Goal: Task Accomplishment & Management: Manage account settings

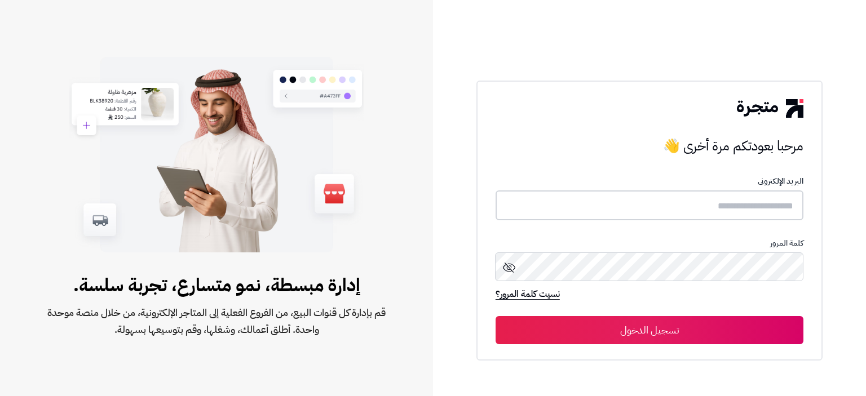
click at [639, 205] on input "text" at bounding box center [650, 206] width 308 height 30
type input "**********"
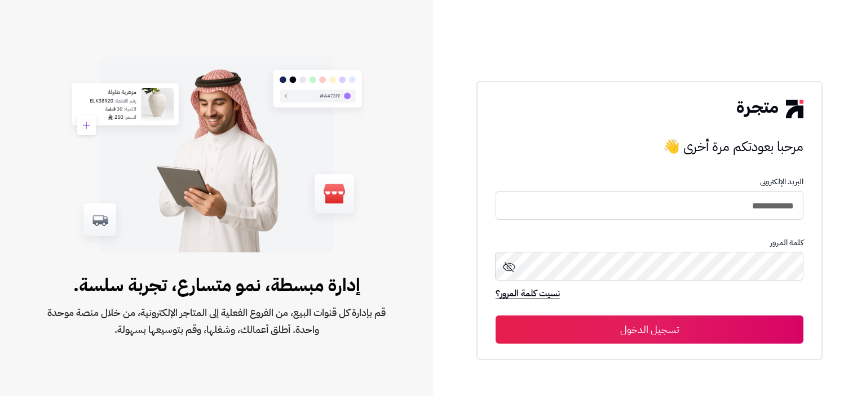
click at [674, 327] on button "تسجيل الدخول" at bounding box center [650, 330] width 308 height 28
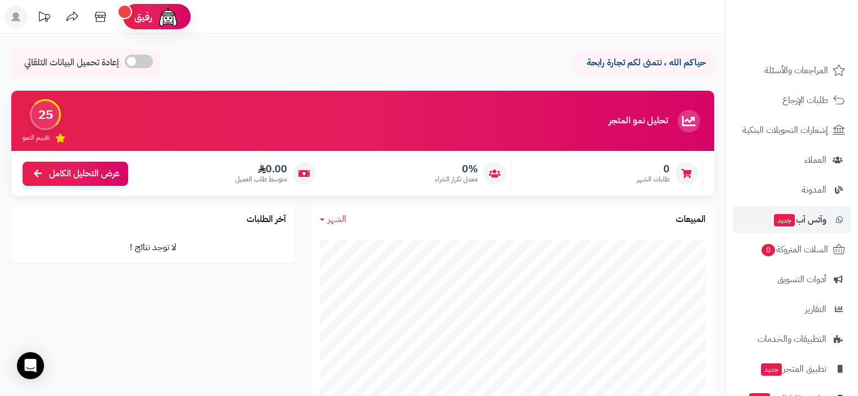
scroll to position [149, 0]
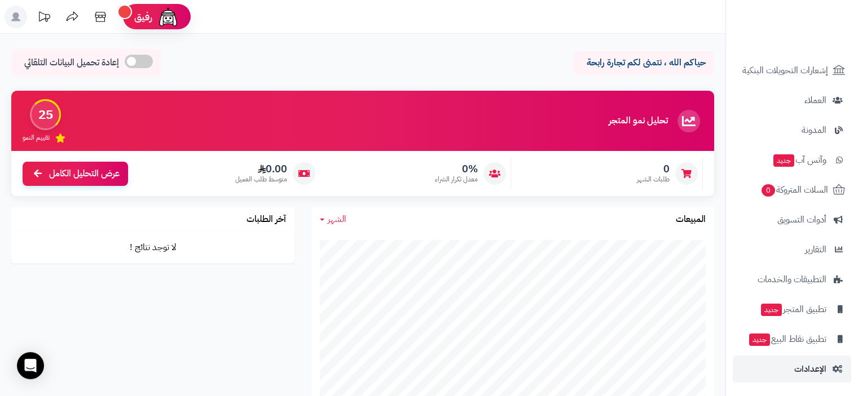
click at [823, 367] on span "الإعدادات" at bounding box center [810, 369] width 32 height 16
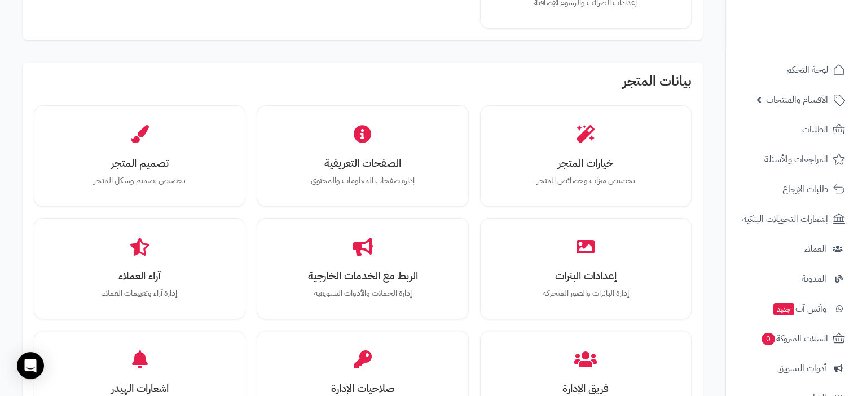
scroll to position [294, 0]
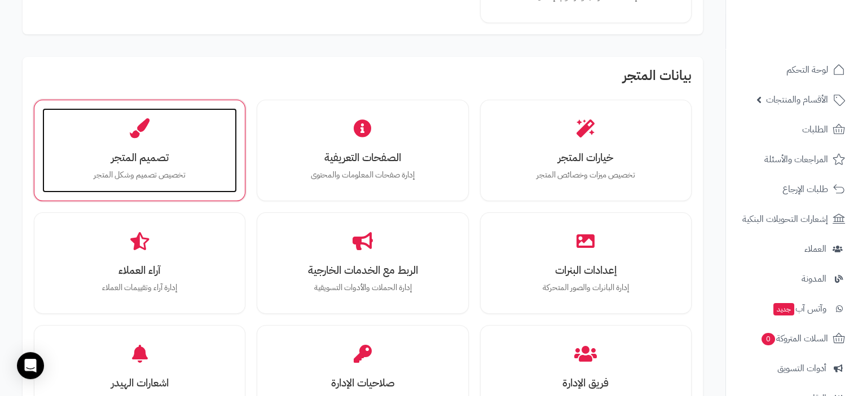
click at [185, 150] on div "تصميم المتجر تخصيص تصميم وشكل المتجر" at bounding box center [139, 150] width 195 height 85
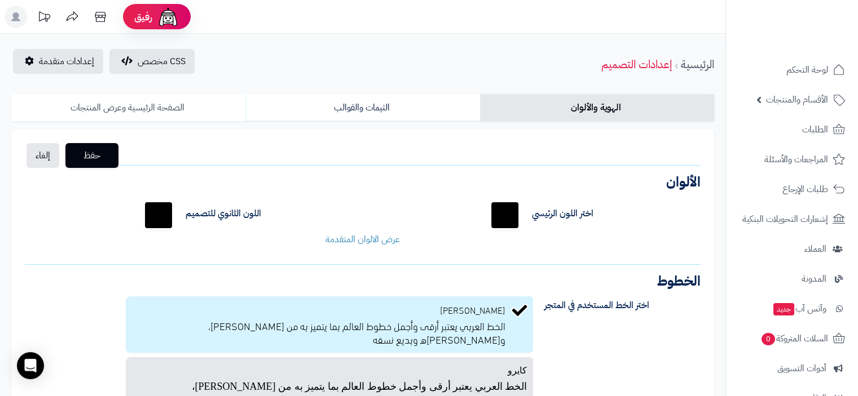
click at [147, 108] on link "الصفحة الرئيسية وعرض المنتجات" at bounding box center [128, 107] width 234 height 27
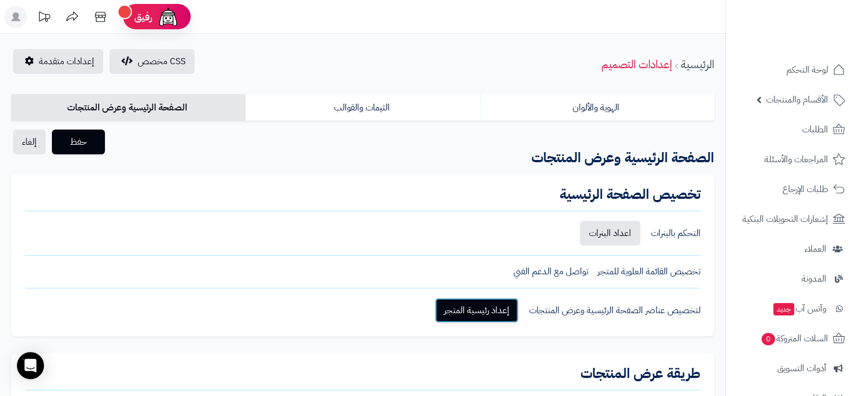
click at [495, 313] on link "إعداد رئيسية المتجر" at bounding box center [476, 310] width 83 height 25
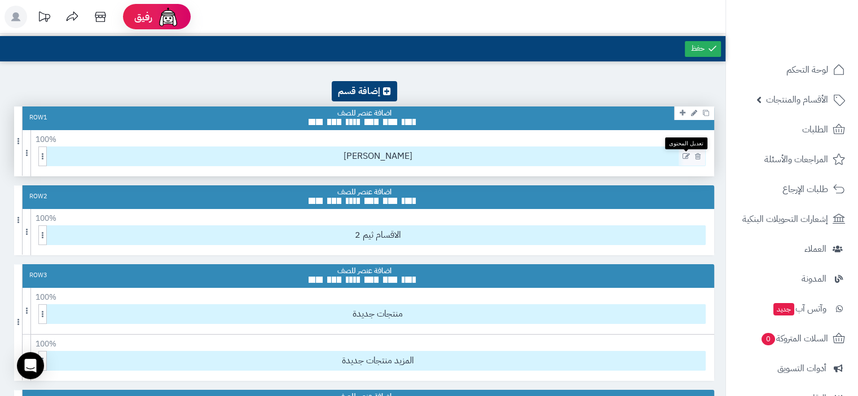
click at [683, 156] on icon at bounding box center [685, 157] width 7 height 8
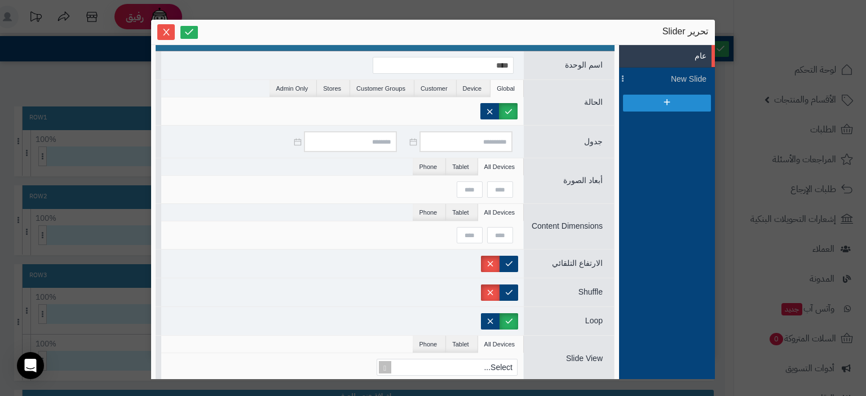
scroll to position [18, 0]
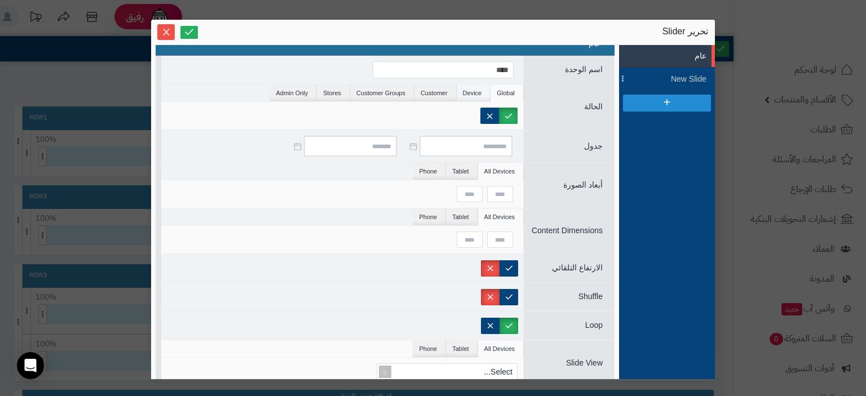
click at [469, 85] on li "Device" at bounding box center [474, 93] width 34 height 17
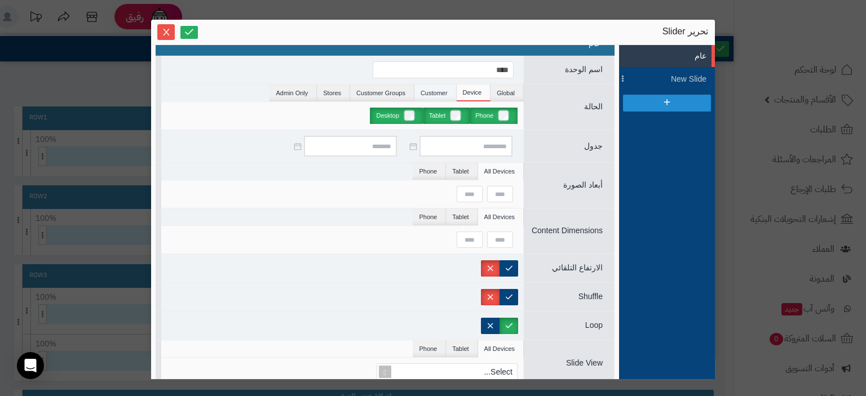
click at [428, 91] on li "Customer" at bounding box center [435, 93] width 42 height 17
click at [386, 94] on li "Customer Groups" at bounding box center [382, 93] width 64 height 17
click at [333, 92] on li "Stores" at bounding box center [333, 93] width 33 height 17
click at [302, 89] on li "Admin Only" at bounding box center [293, 93] width 47 height 17
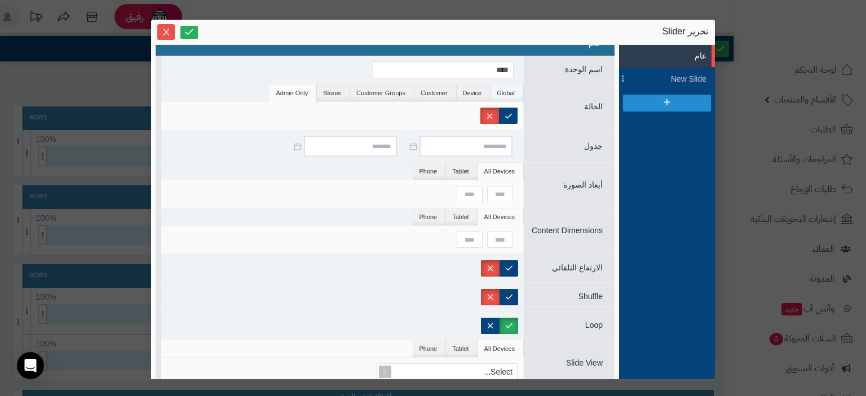
click at [507, 92] on li "Global" at bounding box center [507, 93] width 33 height 17
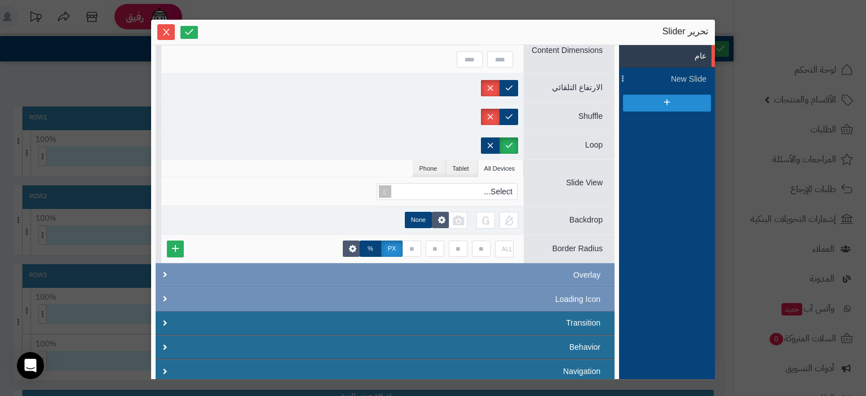
scroll to position [228, 0]
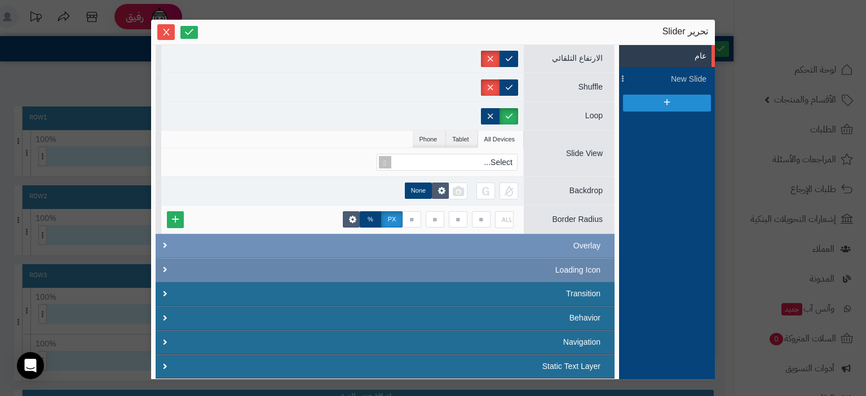
click at [241, 263] on div "Loading Icon" at bounding box center [385, 270] width 459 height 24
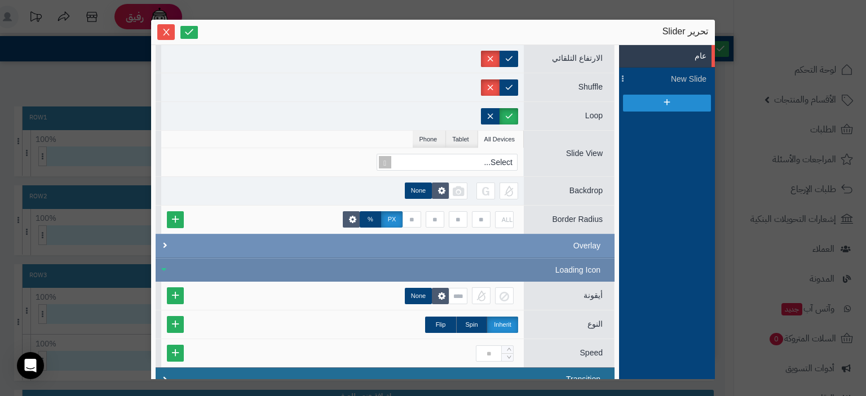
click at [241, 263] on div "Loading Icon" at bounding box center [385, 270] width 459 height 24
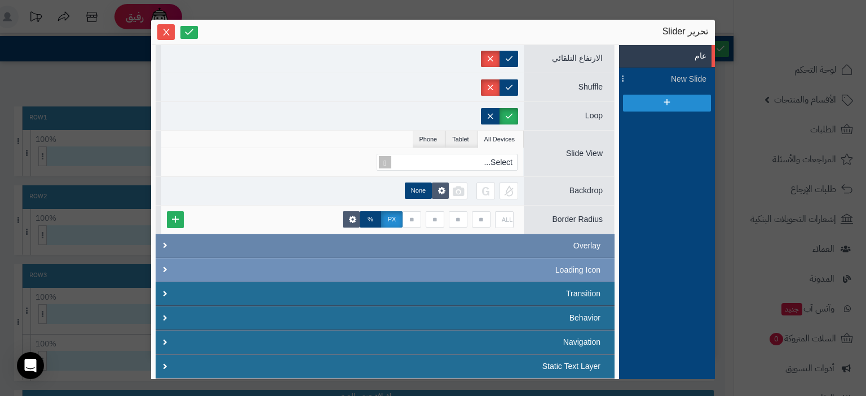
click at [212, 243] on div "Overlay" at bounding box center [385, 246] width 459 height 24
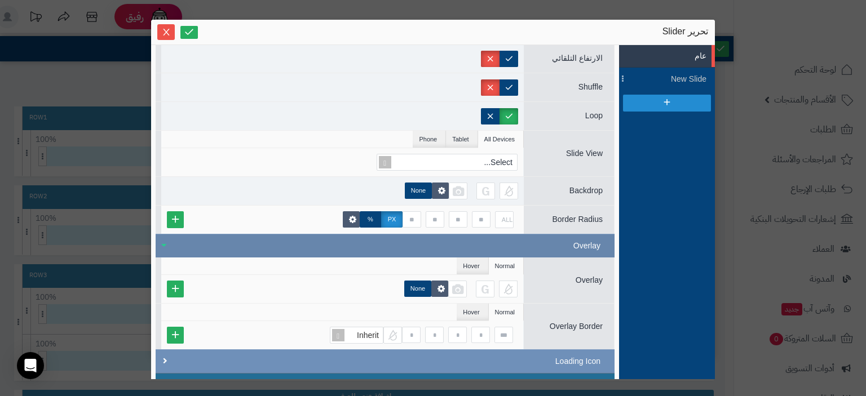
click at [212, 243] on div "Overlay" at bounding box center [385, 246] width 459 height 24
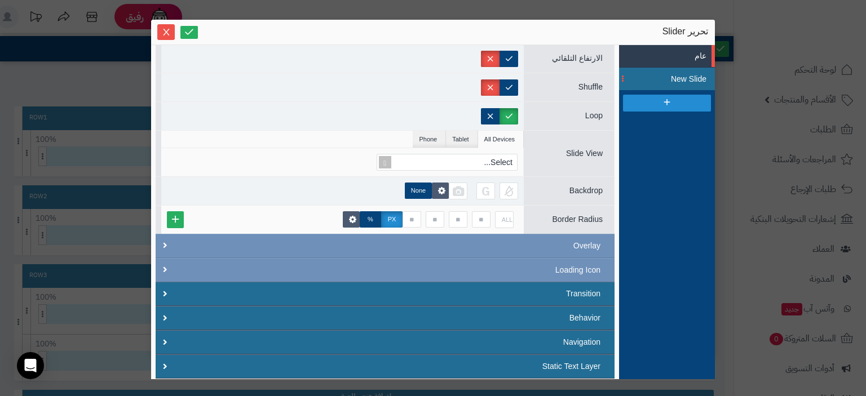
click at [677, 80] on span "New Slide" at bounding box center [681, 79] width 51 height 12
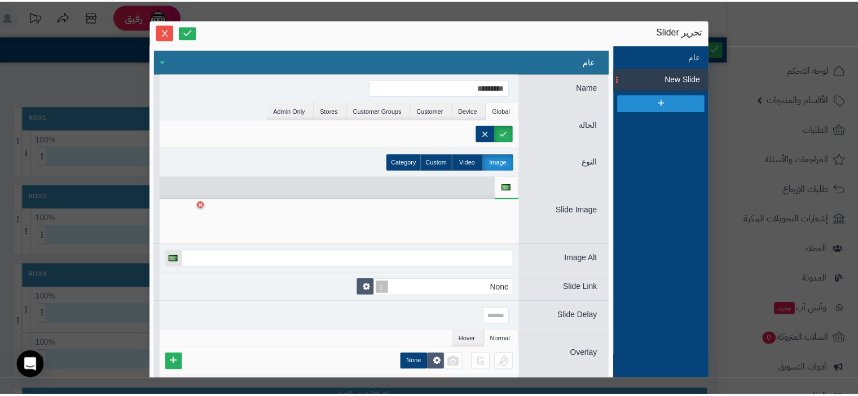
scroll to position [63, 0]
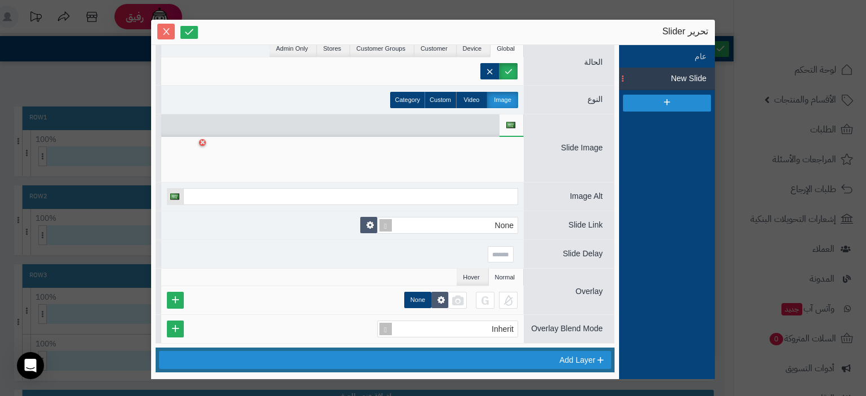
click at [165, 29] on icon "Close" at bounding box center [166, 31] width 9 height 9
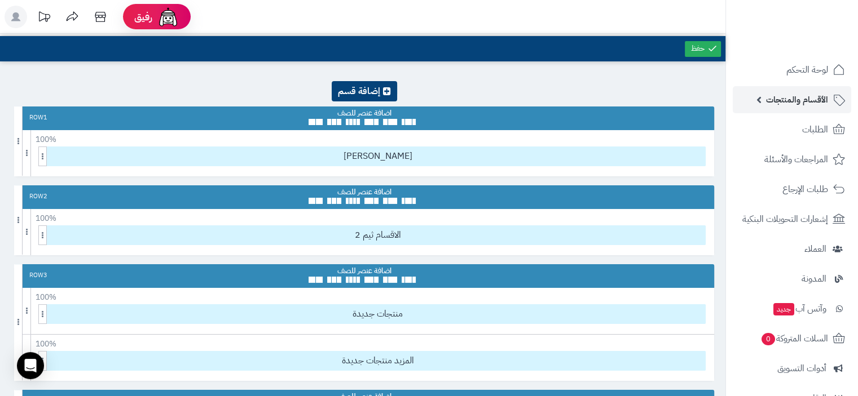
click at [802, 108] on link "الأقسام والمنتجات" at bounding box center [791, 99] width 118 height 27
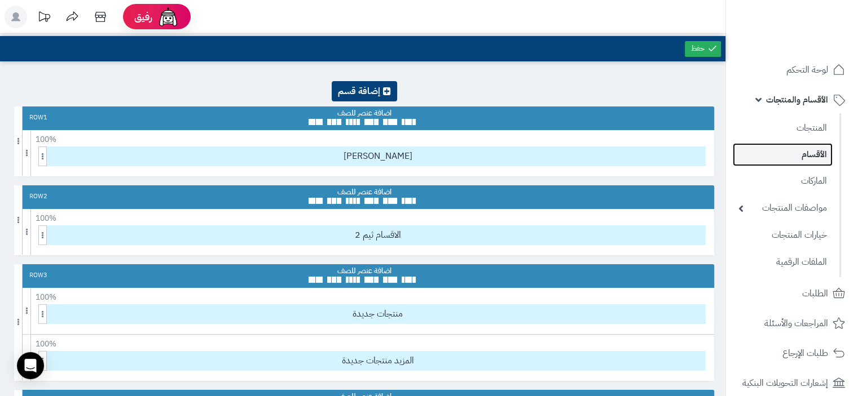
click at [816, 156] on link "الأقسام" at bounding box center [782, 154] width 100 height 23
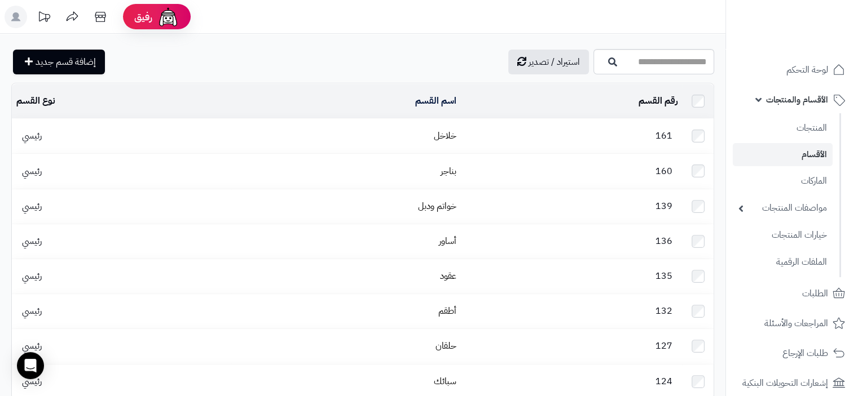
click at [768, 100] on span "الأقسام والمنتجات" at bounding box center [797, 100] width 62 height 16
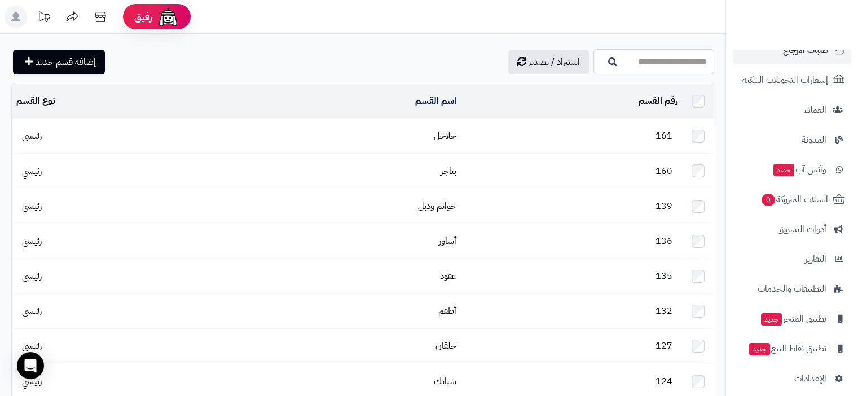
scroll to position [140, 0]
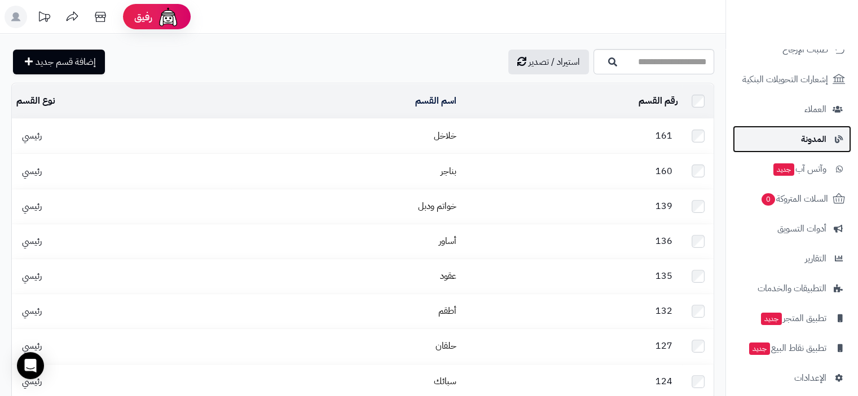
click at [849, 147] on link "المدونة" at bounding box center [791, 139] width 118 height 27
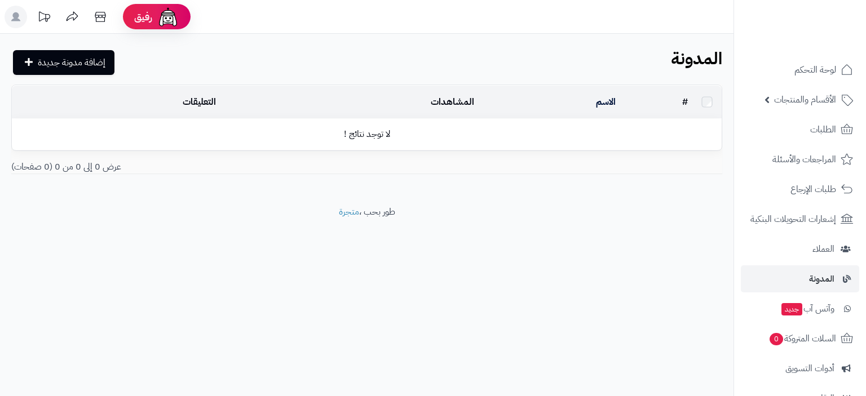
scroll to position [149, 0]
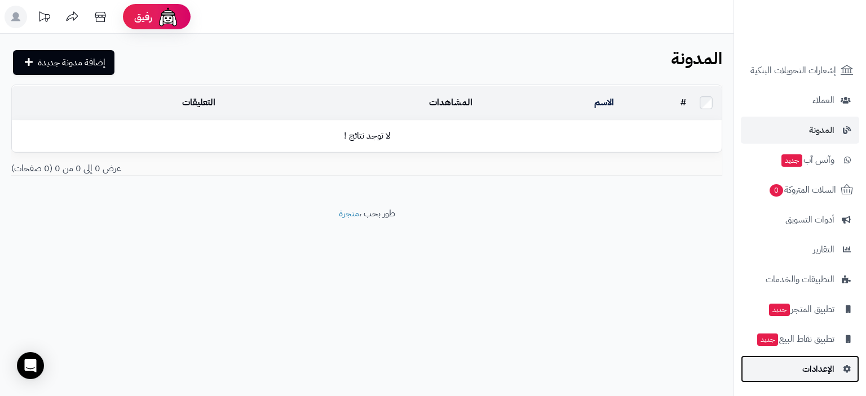
click at [829, 372] on span "الإعدادات" at bounding box center [818, 369] width 32 height 16
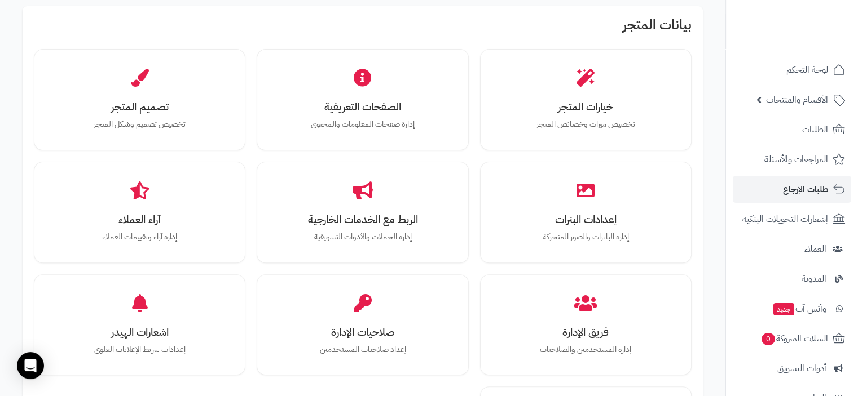
scroll to position [348, 0]
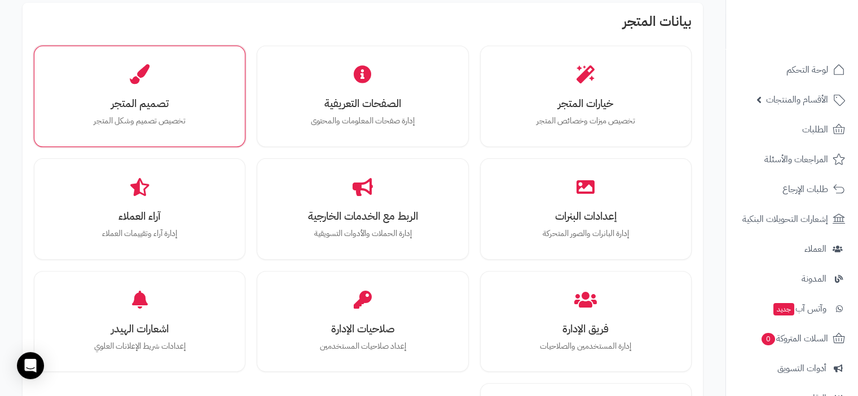
click at [147, 99] on h3 "تصميم المتجر" at bounding box center [140, 104] width 172 height 12
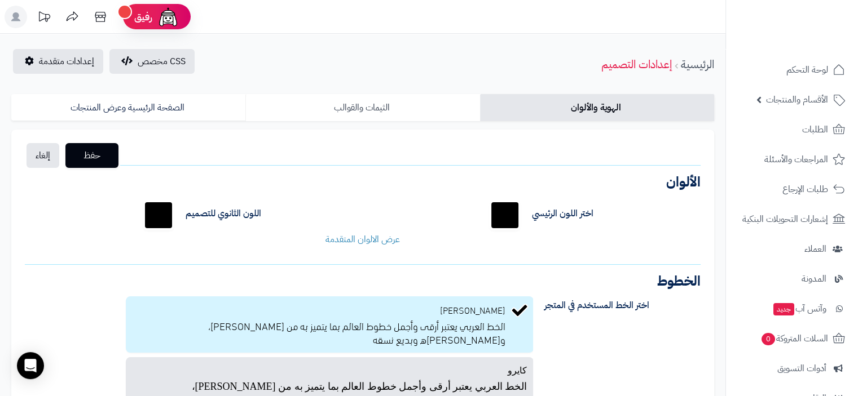
click at [371, 107] on link "الثيمات والقوالب" at bounding box center [362, 107] width 234 height 27
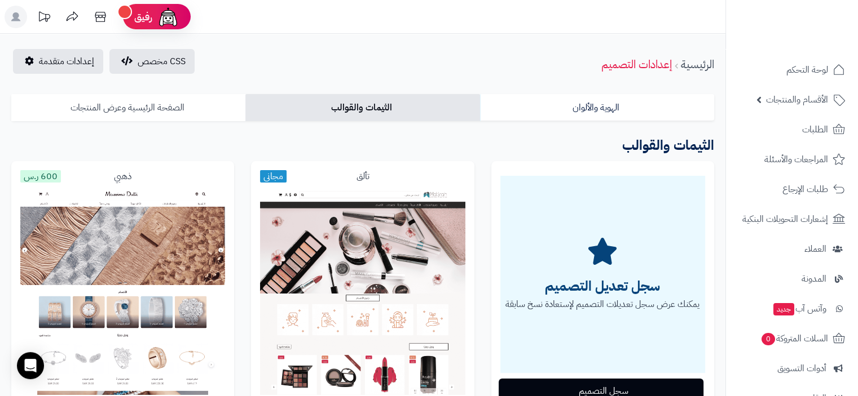
click at [183, 112] on link "الصفحة الرئيسية وعرض المنتجات" at bounding box center [128, 107] width 234 height 27
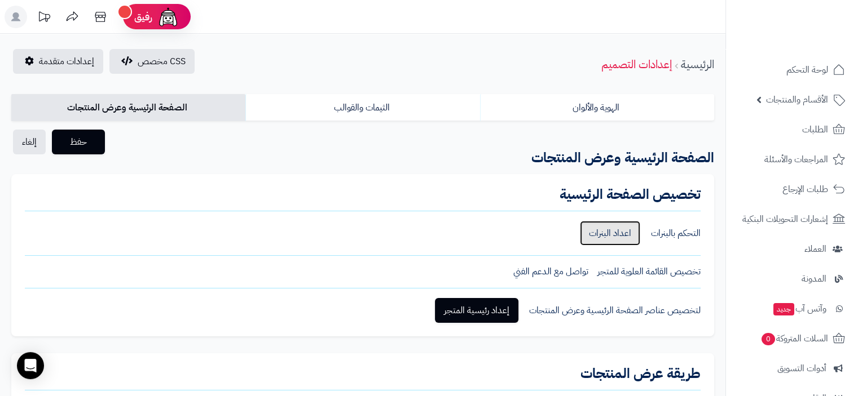
click at [614, 232] on link "اعداد البنرات" at bounding box center [610, 233] width 60 height 25
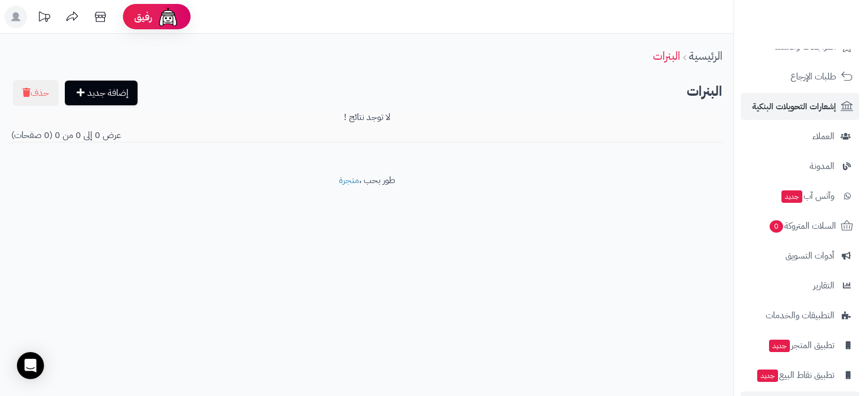
scroll to position [149, 0]
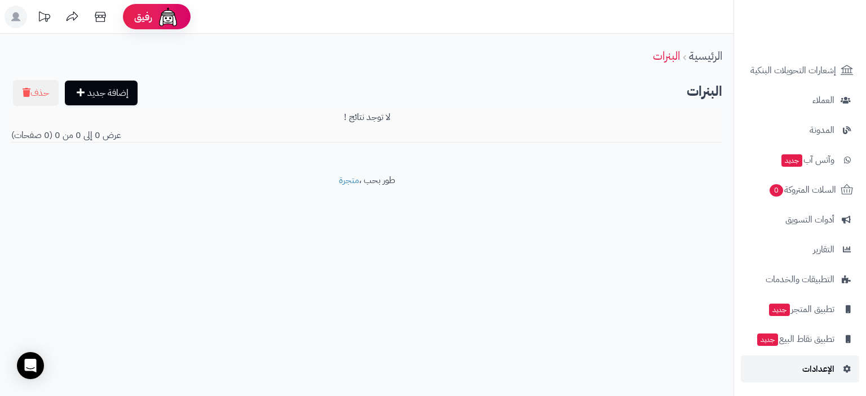
click at [830, 368] on span "الإعدادات" at bounding box center [818, 369] width 32 height 16
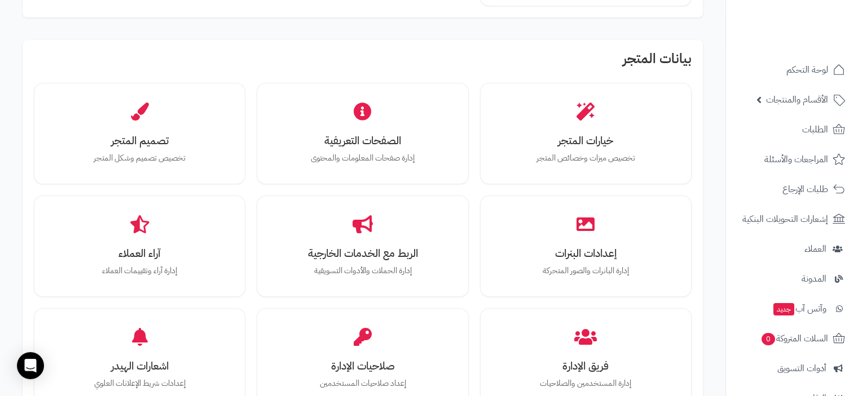
scroll to position [303, 0]
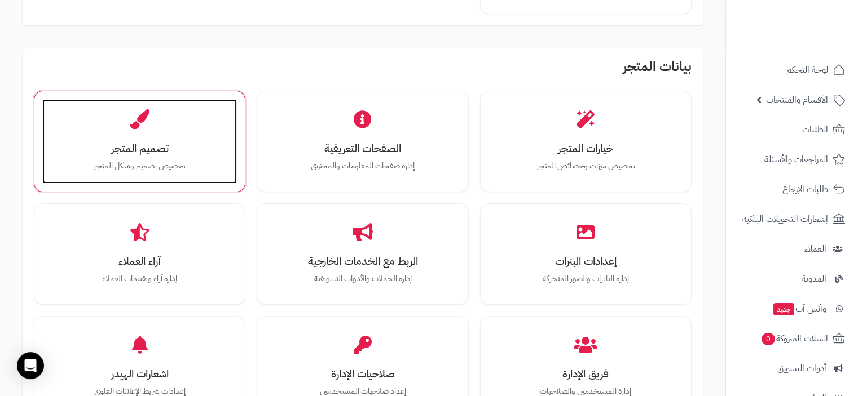
click at [210, 125] on div "تصميم المتجر تخصيص تصميم وشكل المتجر" at bounding box center [139, 141] width 195 height 85
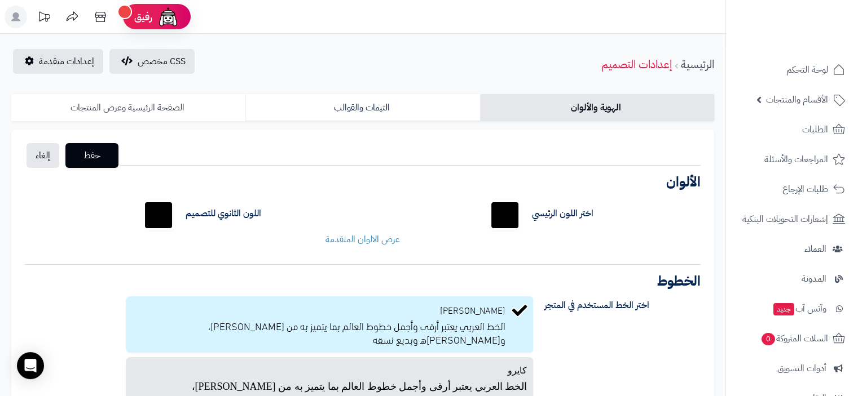
click at [156, 110] on link "الصفحة الرئيسية وعرض المنتجات" at bounding box center [128, 107] width 234 height 27
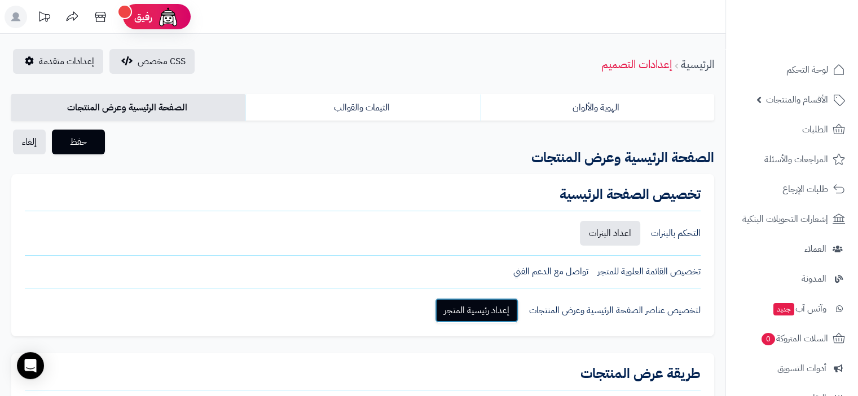
click at [471, 312] on link "إعداد رئيسية المتجر" at bounding box center [476, 310] width 83 height 25
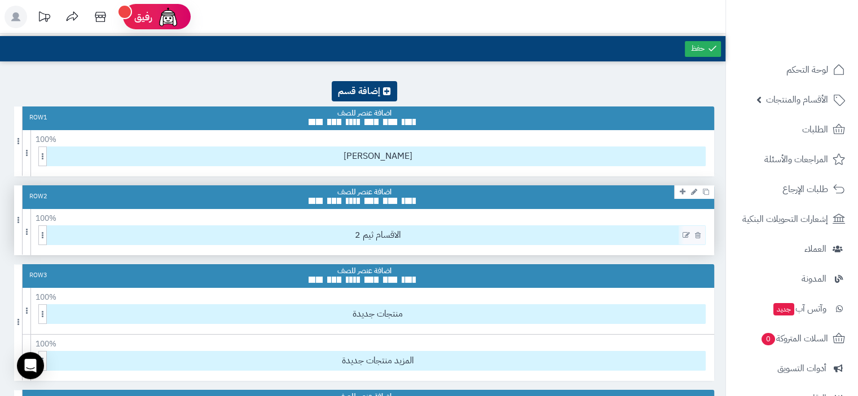
click at [684, 232] on icon at bounding box center [685, 236] width 7 height 8
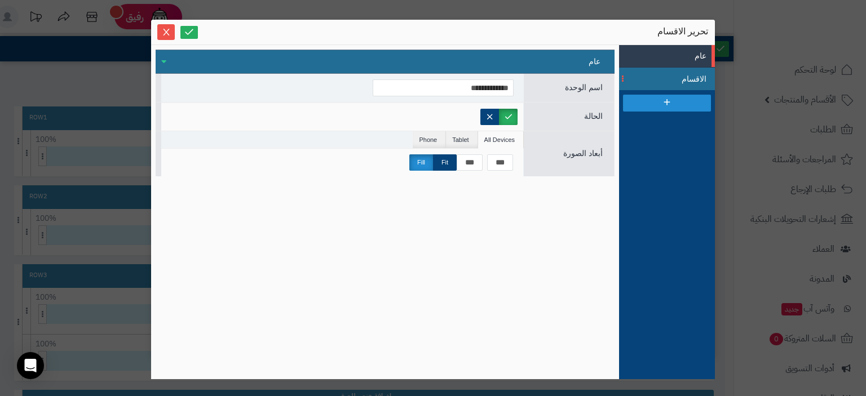
click at [663, 73] on span "الاقسام" at bounding box center [681, 79] width 51 height 12
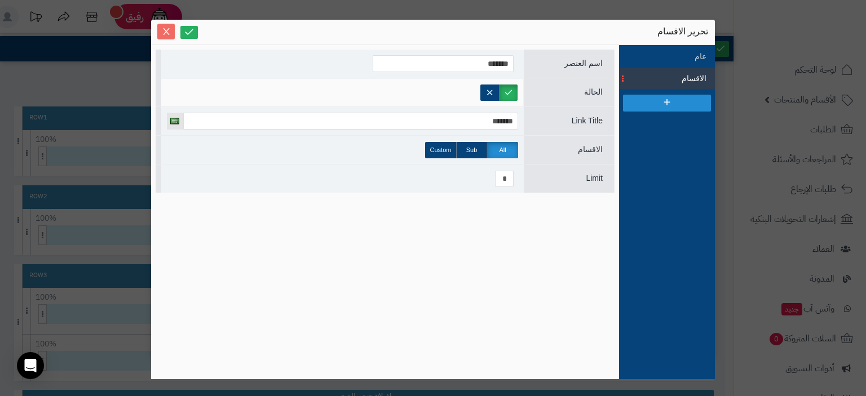
click at [162, 32] on icon "Close" at bounding box center [166, 31] width 9 height 9
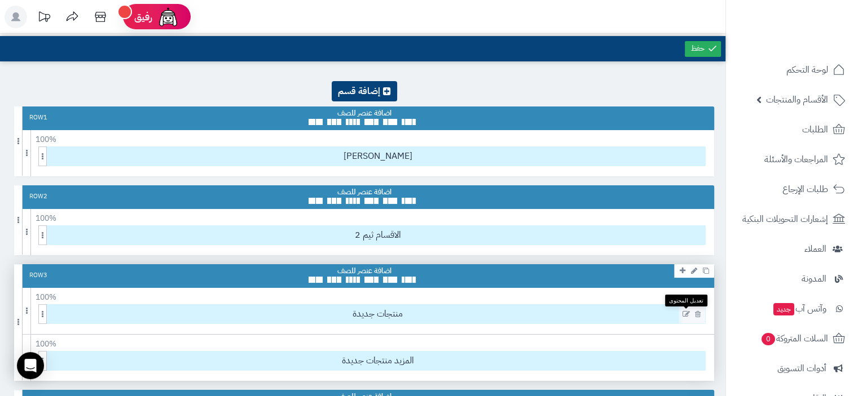
click at [686, 313] on icon at bounding box center [685, 315] width 7 height 8
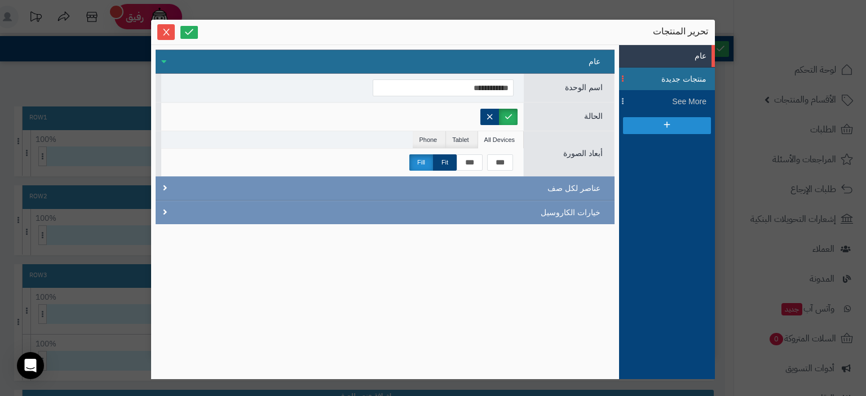
click at [671, 81] on span "منتجات جديدة" at bounding box center [681, 79] width 51 height 12
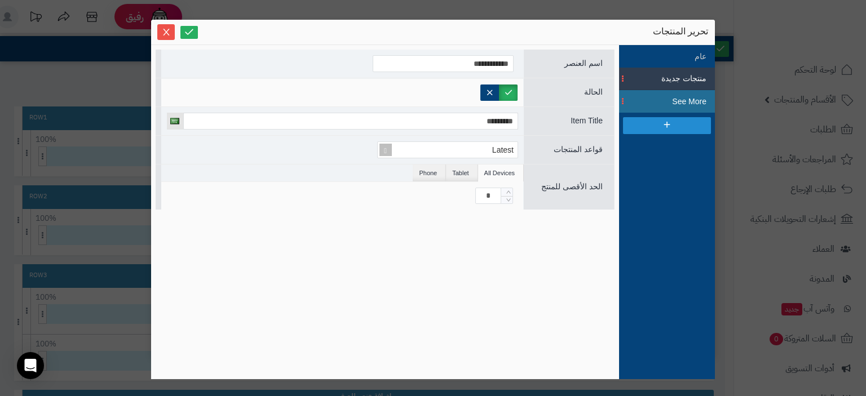
click at [673, 99] on span "See More" at bounding box center [681, 102] width 51 height 12
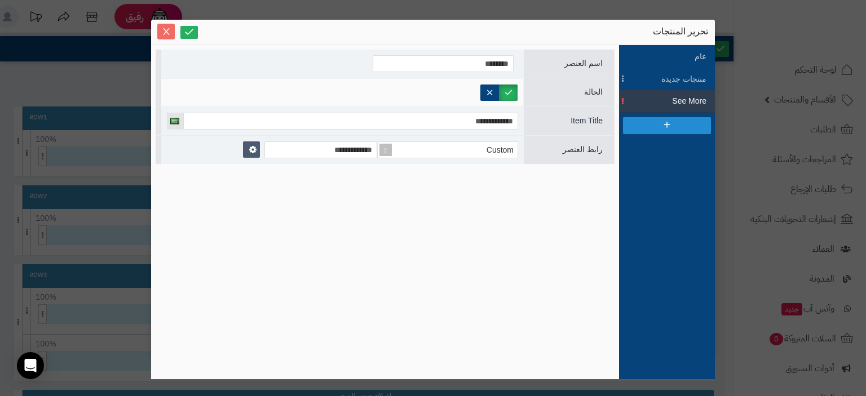
click at [164, 34] on icon "Close" at bounding box center [166, 31] width 6 height 7
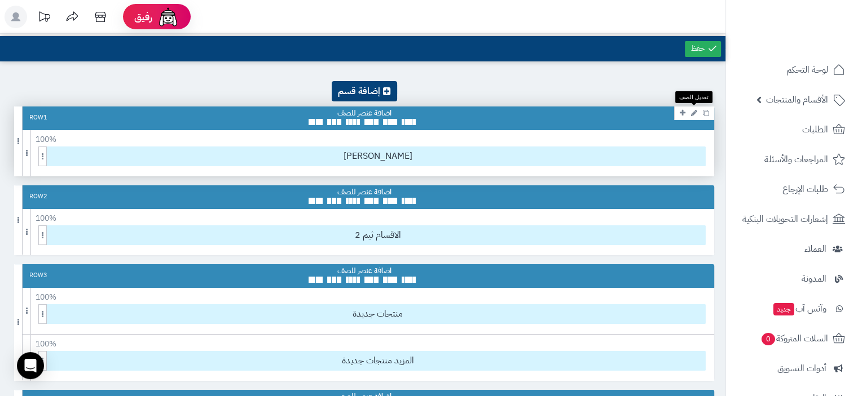
click at [691, 112] on icon at bounding box center [694, 112] width 6 height 7
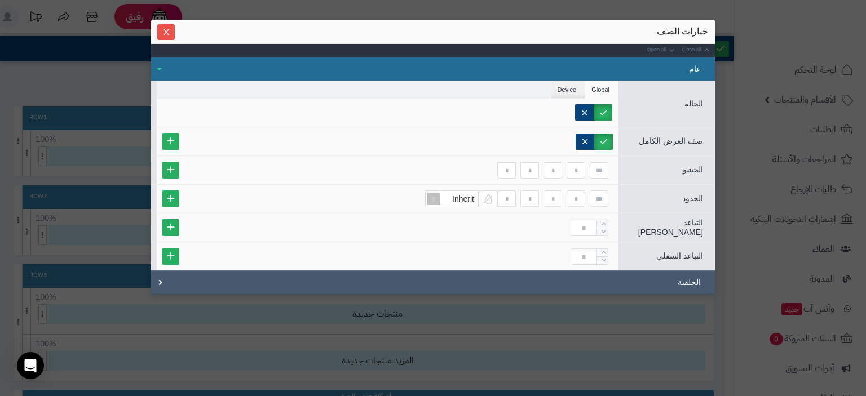
click at [625, 286] on div "الخلفية" at bounding box center [433, 283] width 564 height 24
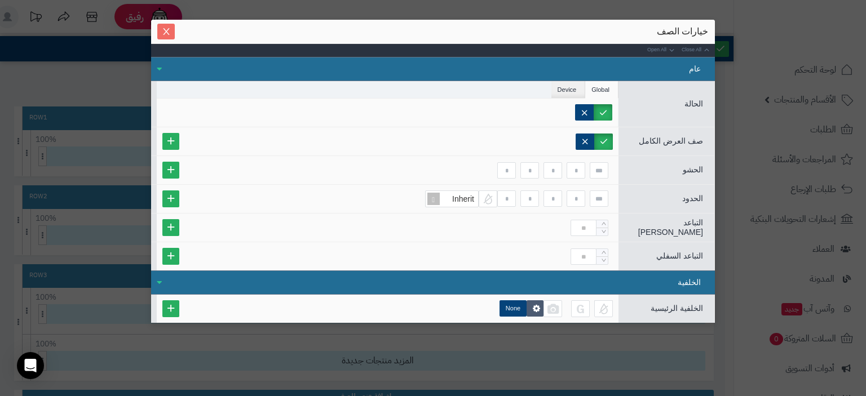
click at [174, 31] on span "Close" at bounding box center [165, 32] width 17 height 10
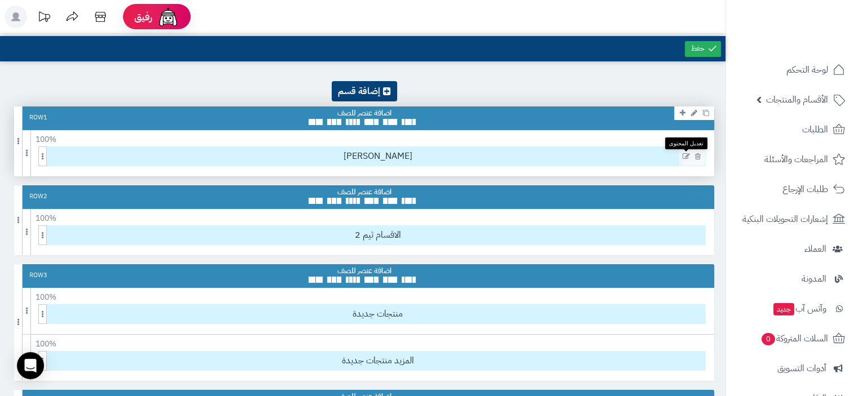
click at [683, 155] on icon at bounding box center [685, 157] width 7 height 8
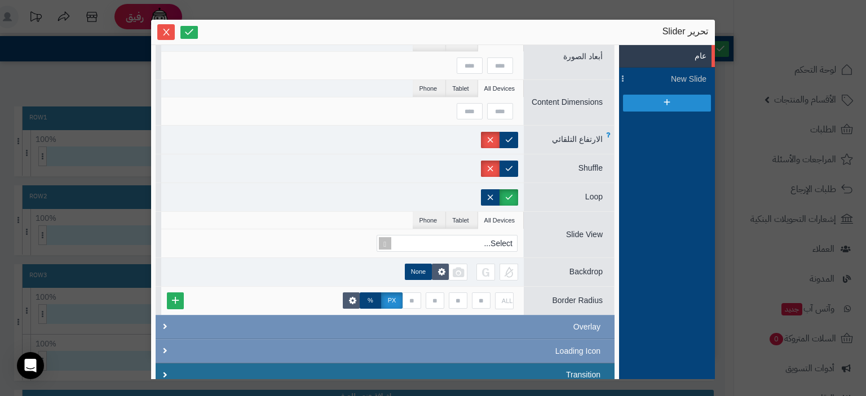
scroll to position [228, 0]
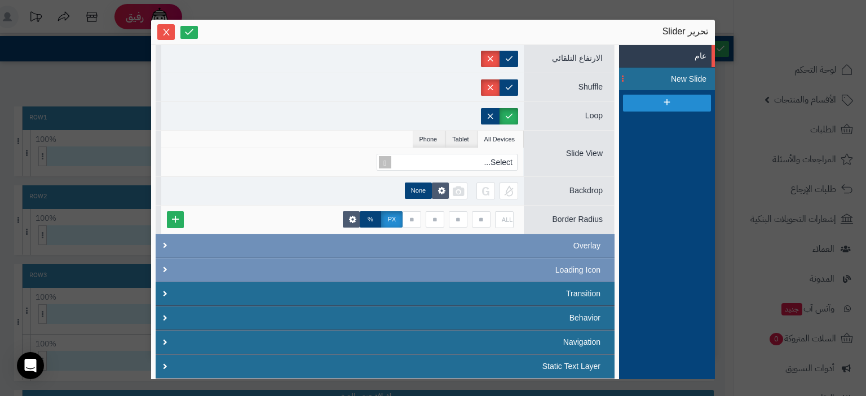
click at [678, 80] on span "New Slide" at bounding box center [681, 79] width 51 height 12
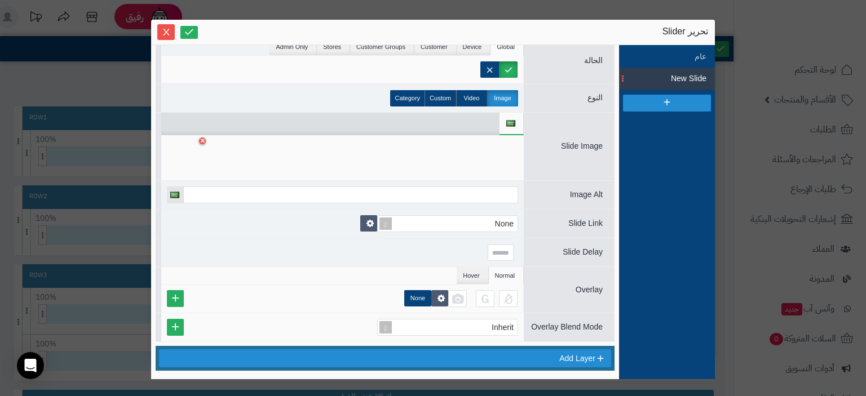
scroll to position [0, 0]
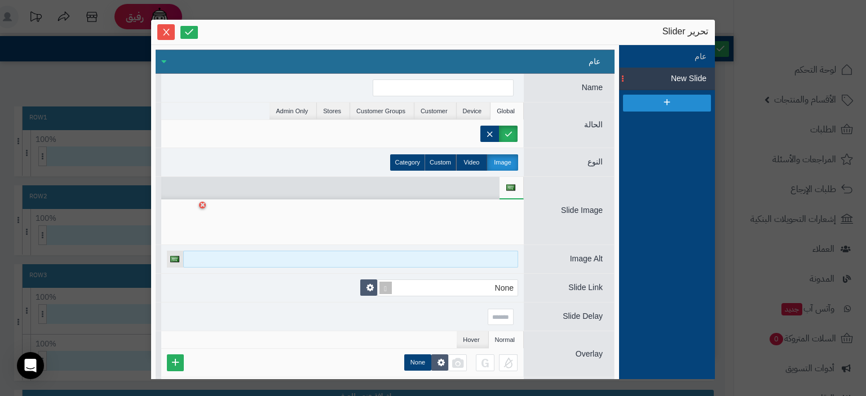
click at [307, 254] on input at bounding box center [350, 259] width 335 height 17
type input "*********"
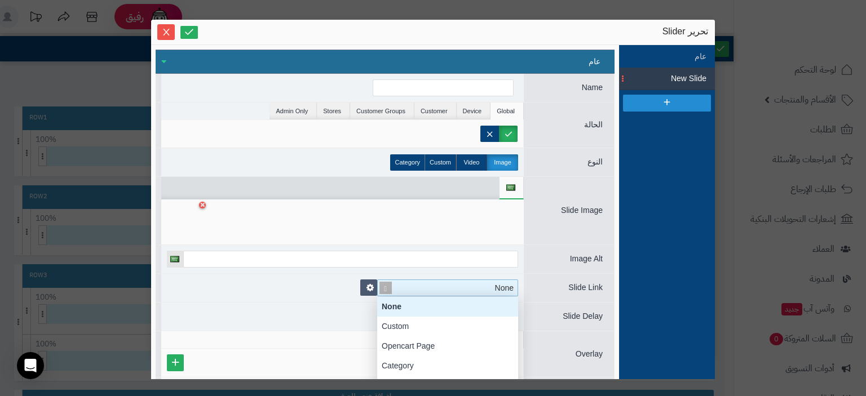
scroll to position [11, 0]
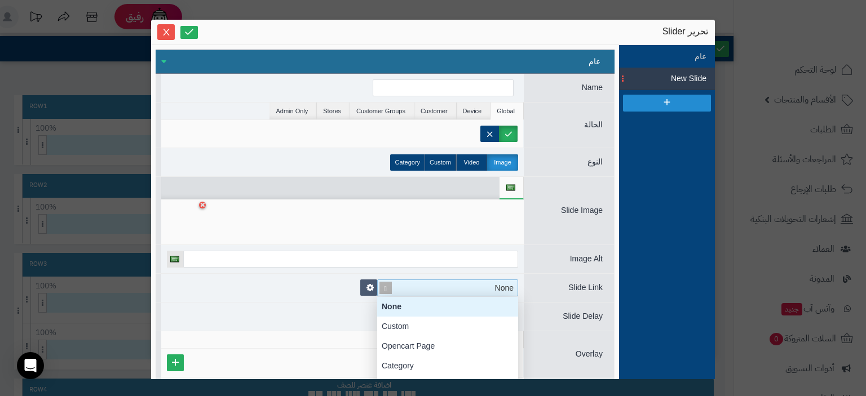
click at [388, 290] on span at bounding box center [386, 288] width 16 height 16
click at [366, 291] on link at bounding box center [368, 288] width 17 height 16
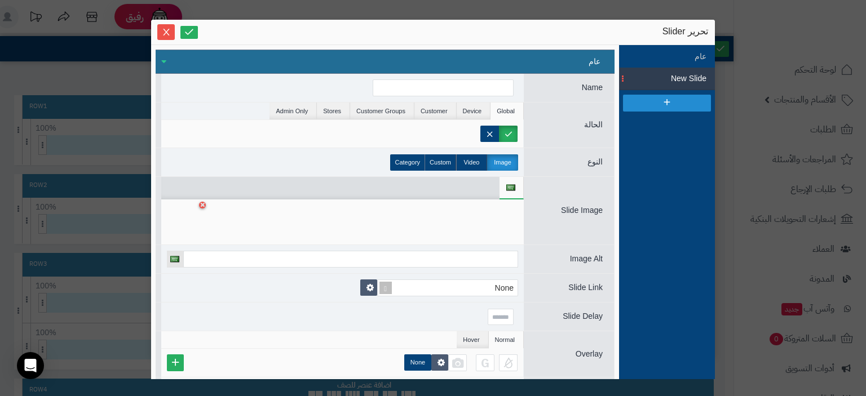
click at [357, 313] on div at bounding box center [342, 317] width 363 height 28
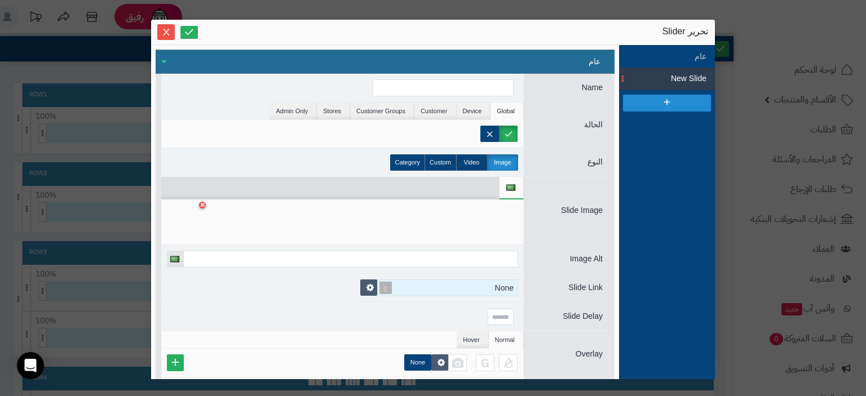
click at [386, 289] on span at bounding box center [386, 288] width 16 height 16
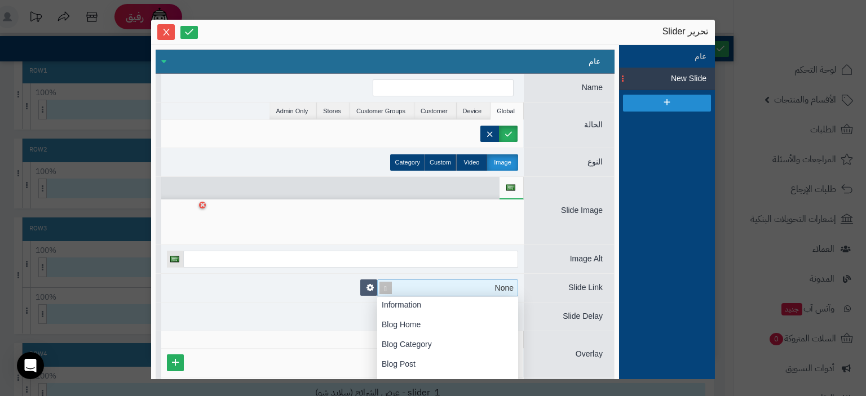
scroll to position [144, 0]
click at [280, 313] on div at bounding box center [342, 317] width 363 height 28
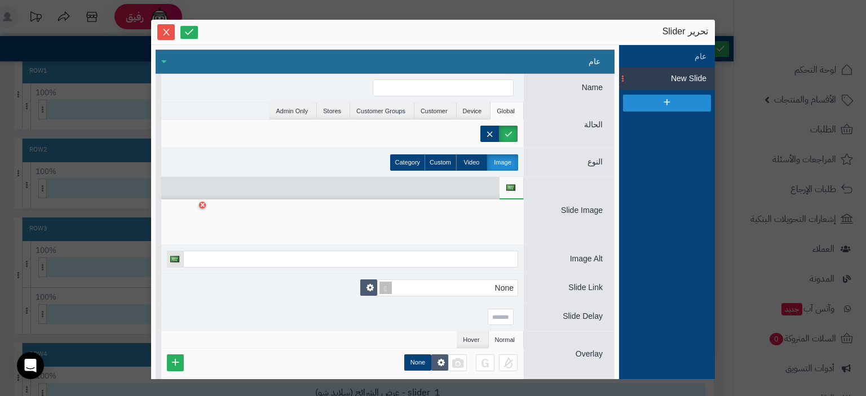
scroll to position [63, 0]
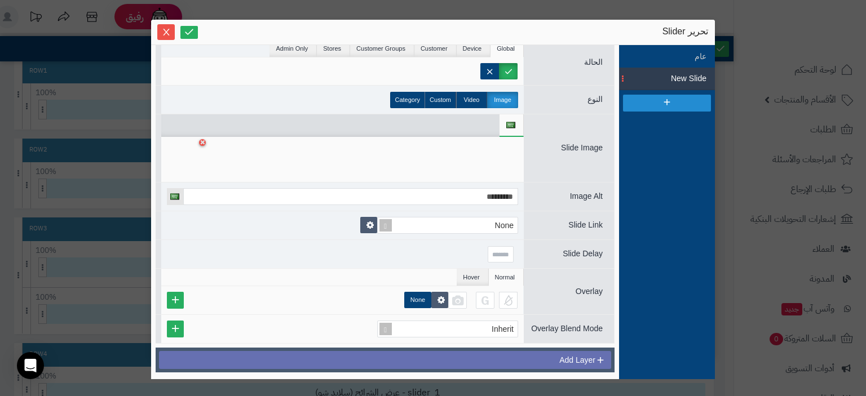
click at [600, 365] on span "Add Layer" at bounding box center [582, 361] width 46 height 22
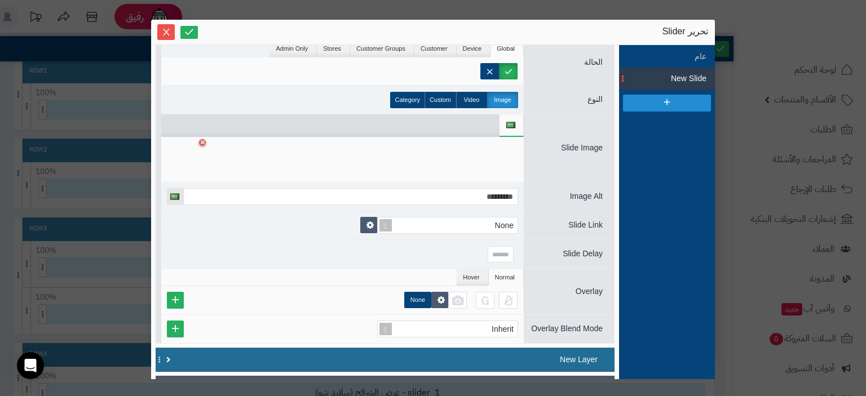
scroll to position [90, 0]
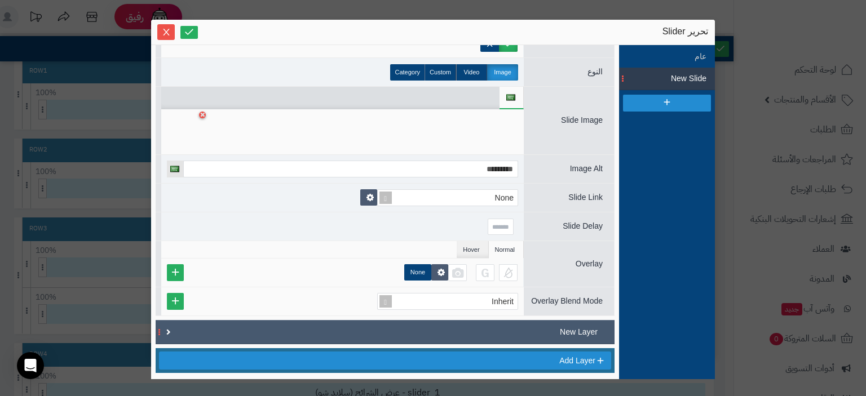
click at [585, 333] on span "New Layer" at bounding box center [579, 332] width 38 height 9
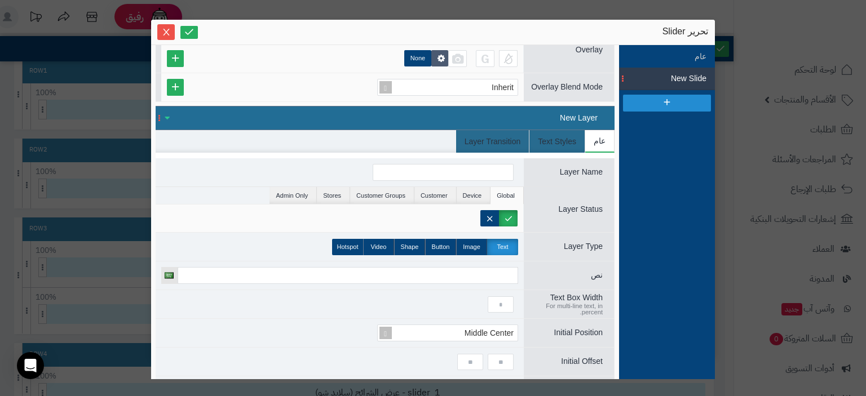
scroll to position [306, 0]
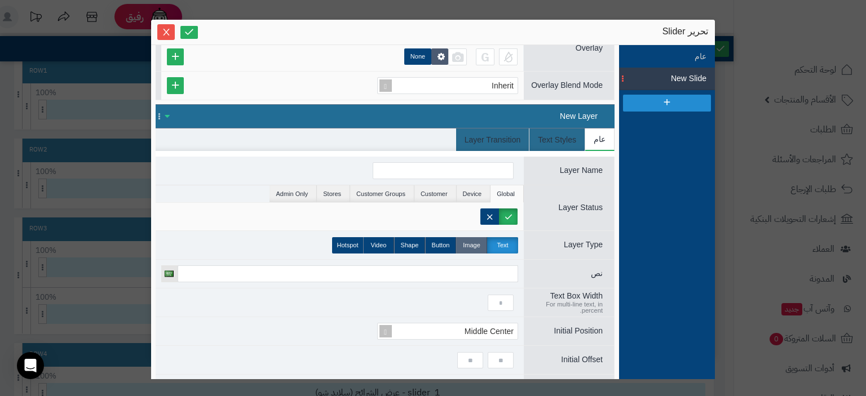
click at [466, 244] on label "Image" at bounding box center [471, 245] width 31 height 16
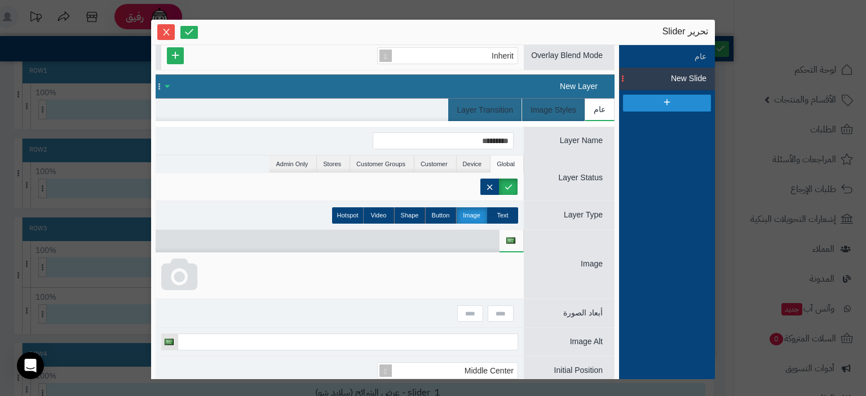
scroll to position [337, 0]
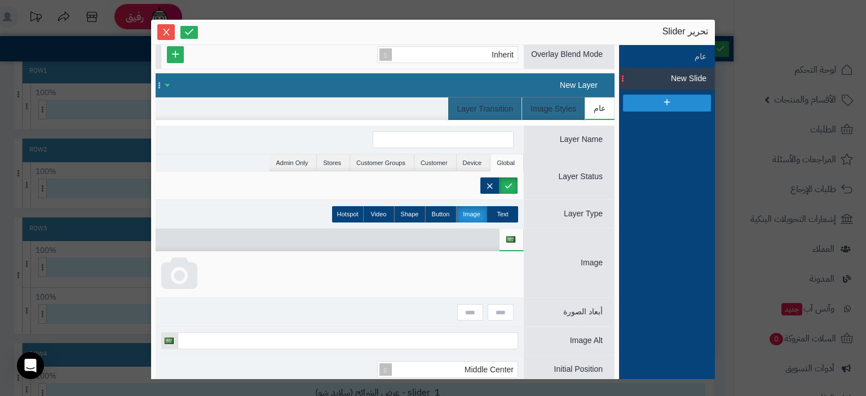
click at [192, 277] on icon at bounding box center [179, 275] width 36 height 34
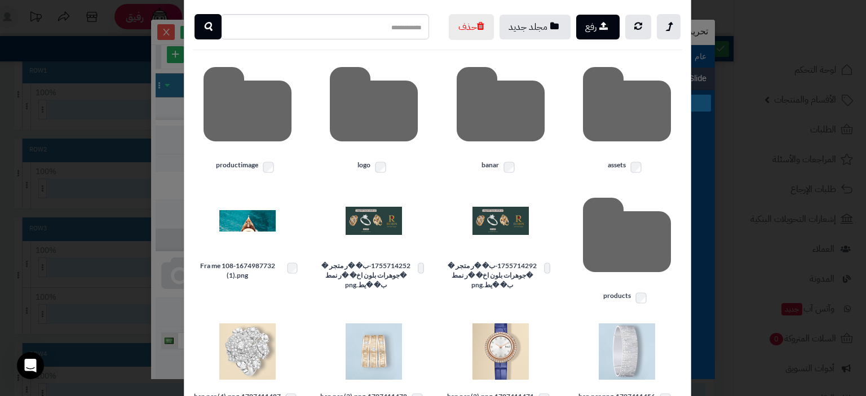
scroll to position [57, 0]
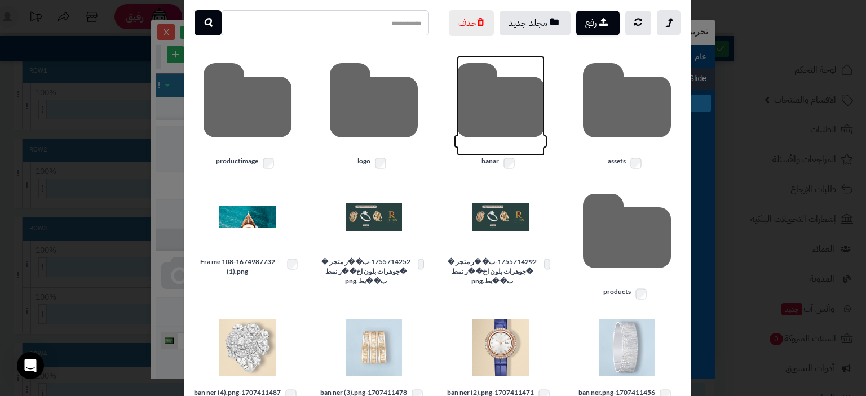
click at [498, 143] on icon at bounding box center [501, 106] width 88 height 100
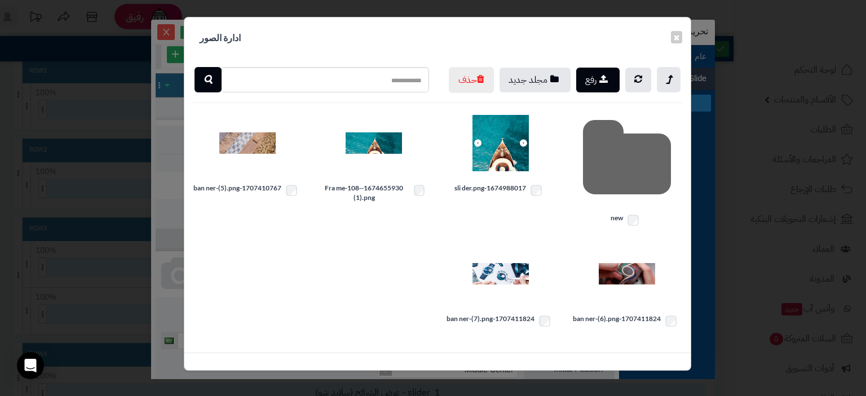
scroll to position [0, 0]
click at [627, 184] on icon at bounding box center [627, 163] width 88 height 100
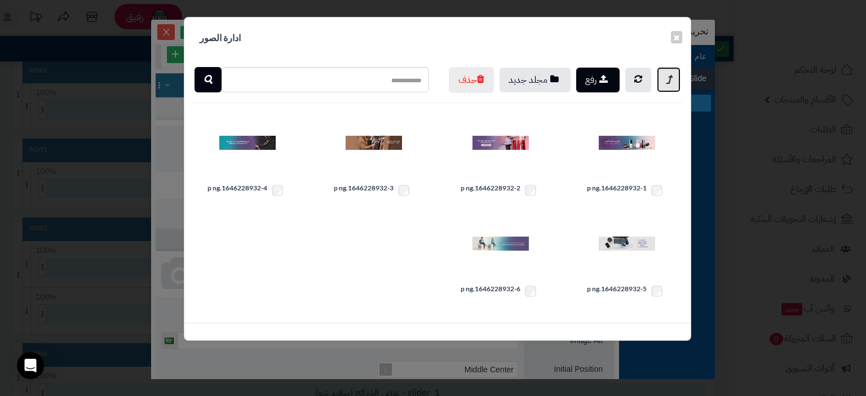
click at [666, 78] on icon at bounding box center [669, 80] width 6 height 14
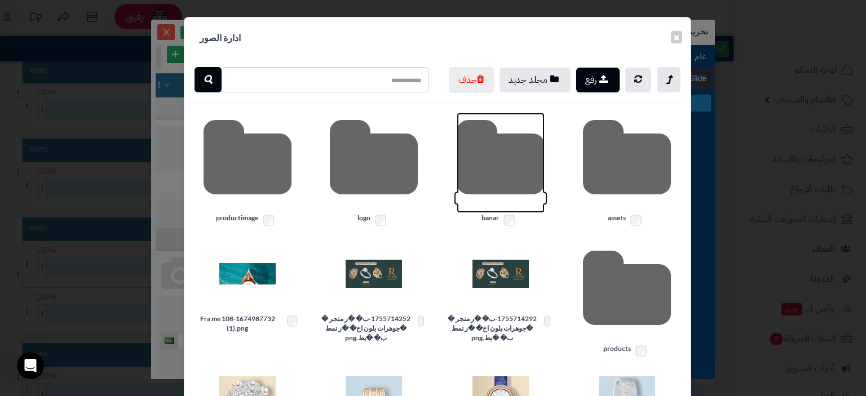
click at [503, 177] on icon at bounding box center [501, 163] width 88 height 100
